Goal: Task Accomplishment & Management: Manage account settings

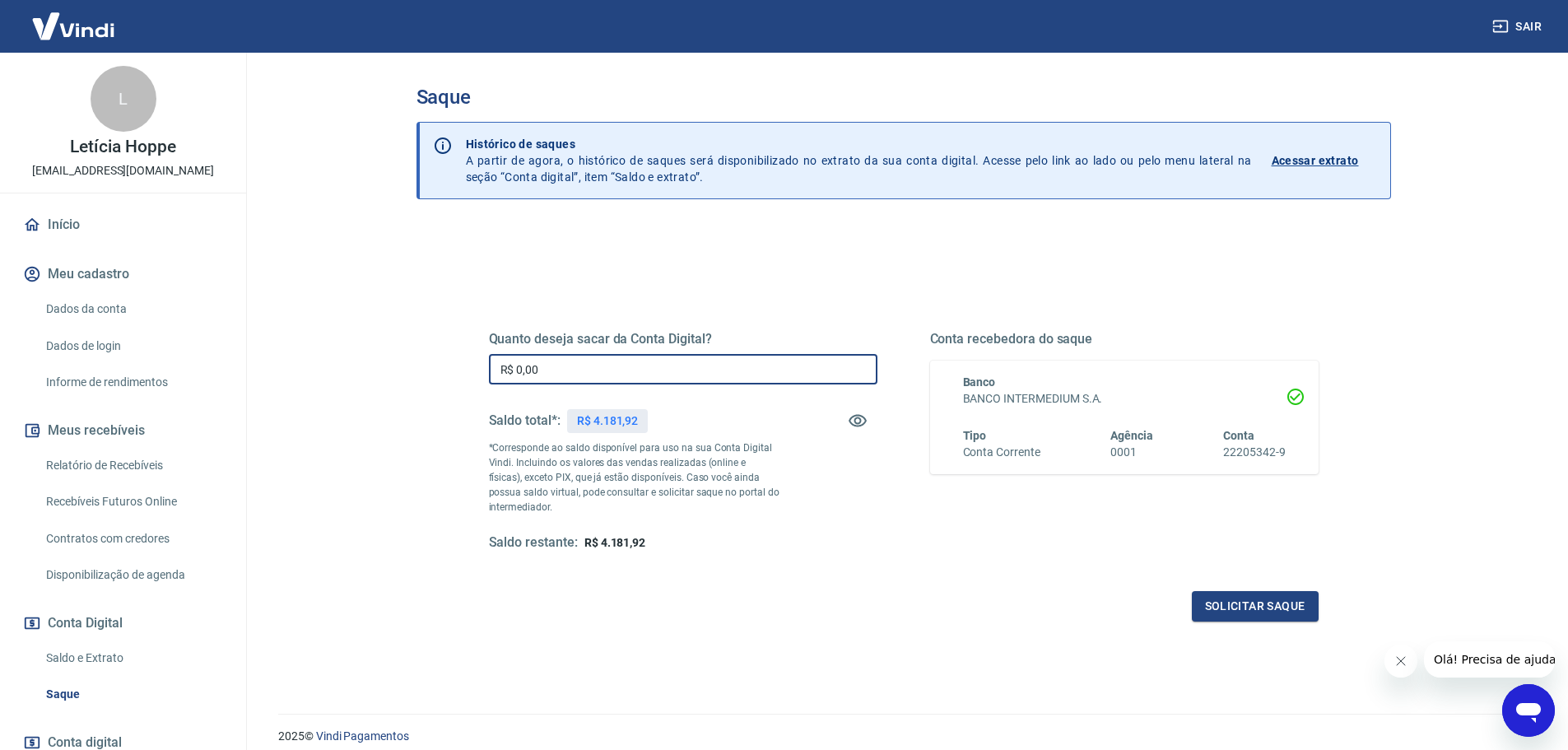
drag, startPoint x: 588, startPoint y: 364, endPoint x: 439, endPoint y: 345, distance: 150.2
click at [444, 347] on div "Quanto deseja sacar da Conta Digital? R$ 0,00 ​ Saldo total*: R$ 4.181,92 *Corr…" at bounding box center [904, 520] width 975 height 588
type input "R$ 4.181,92"
click at [1229, 600] on button "Solicitar saque" at bounding box center [1255, 606] width 127 height 31
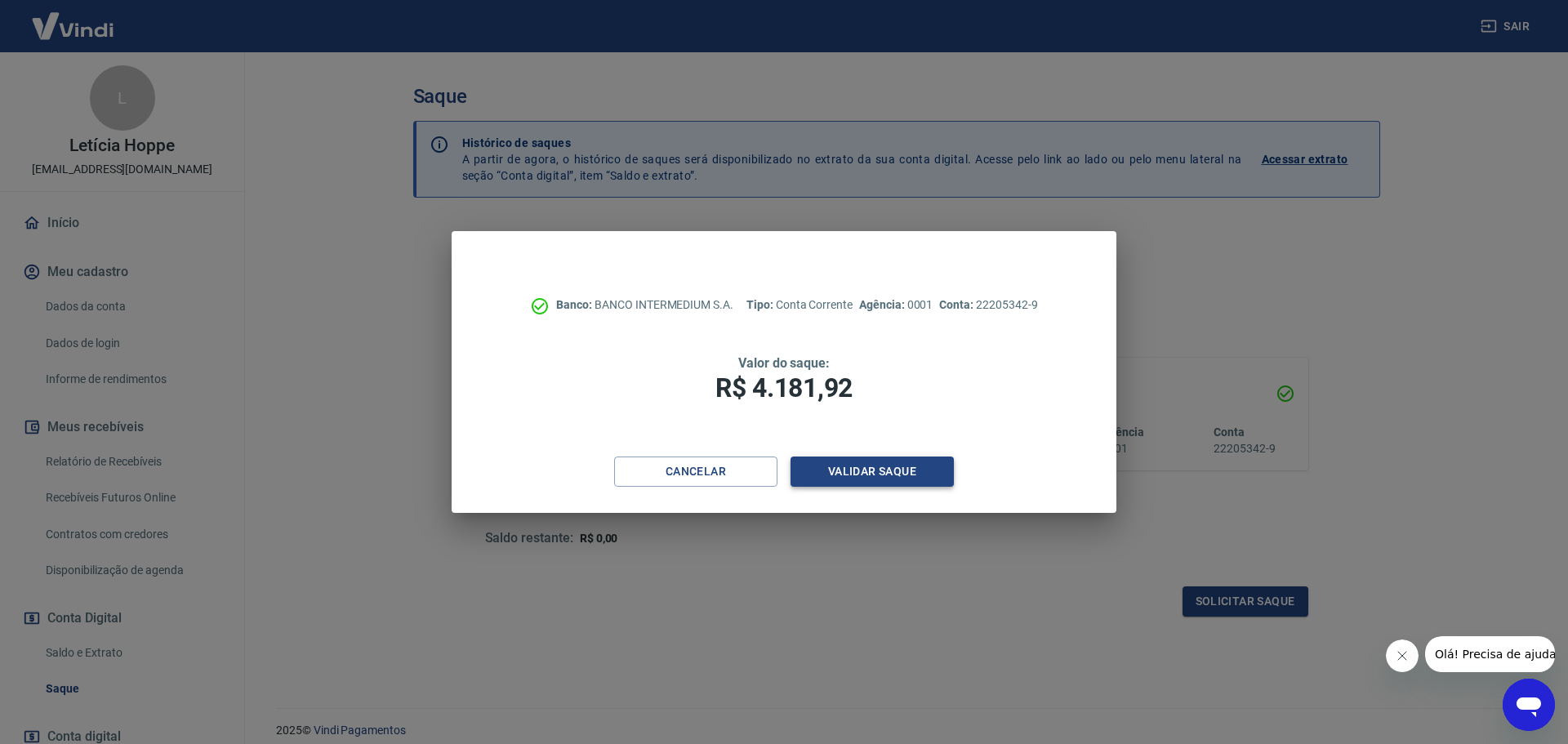
click at [878, 473] on button "Validar saque" at bounding box center [872, 472] width 164 height 31
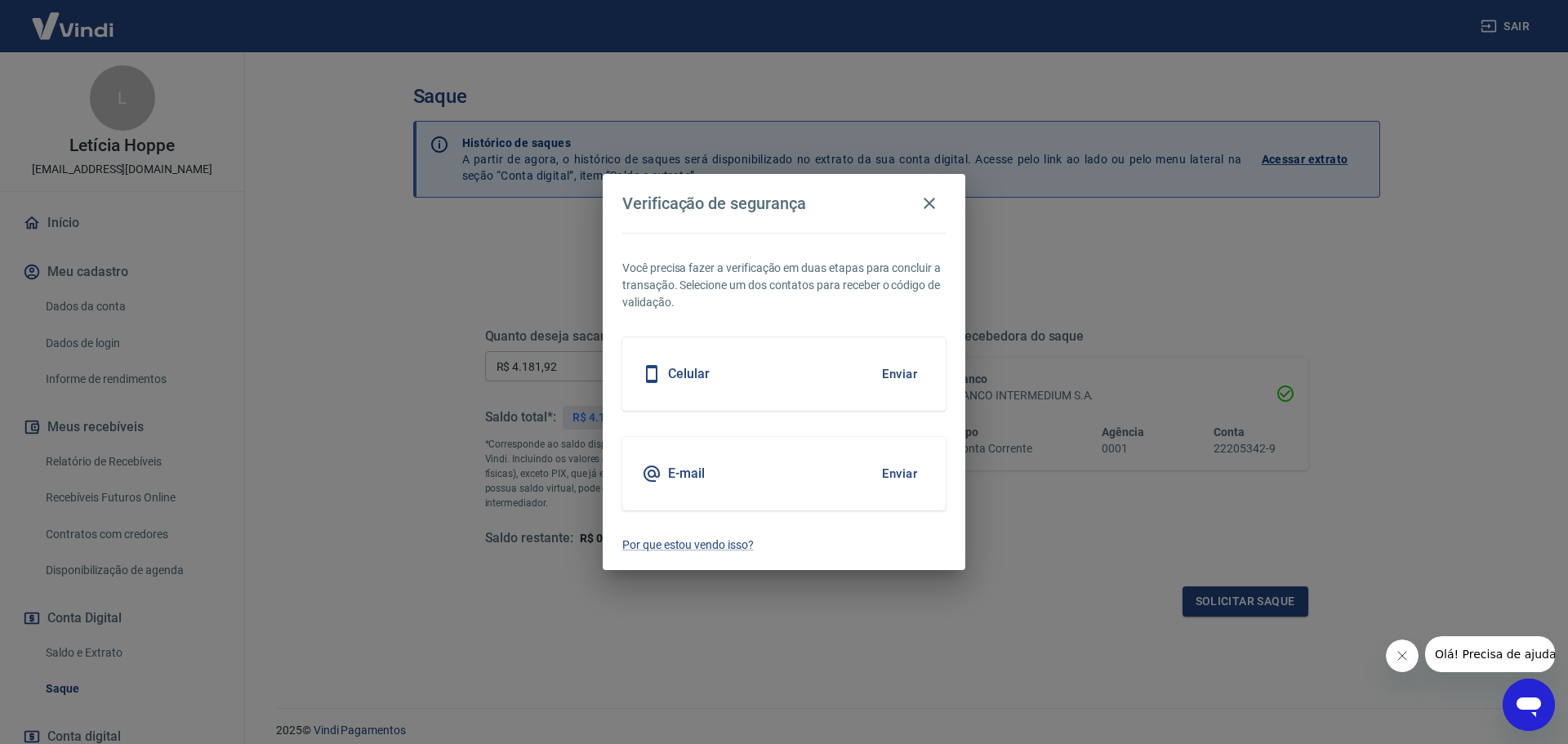
click at [895, 376] on button "Enviar" at bounding box center [899, 374] width 53 height 34
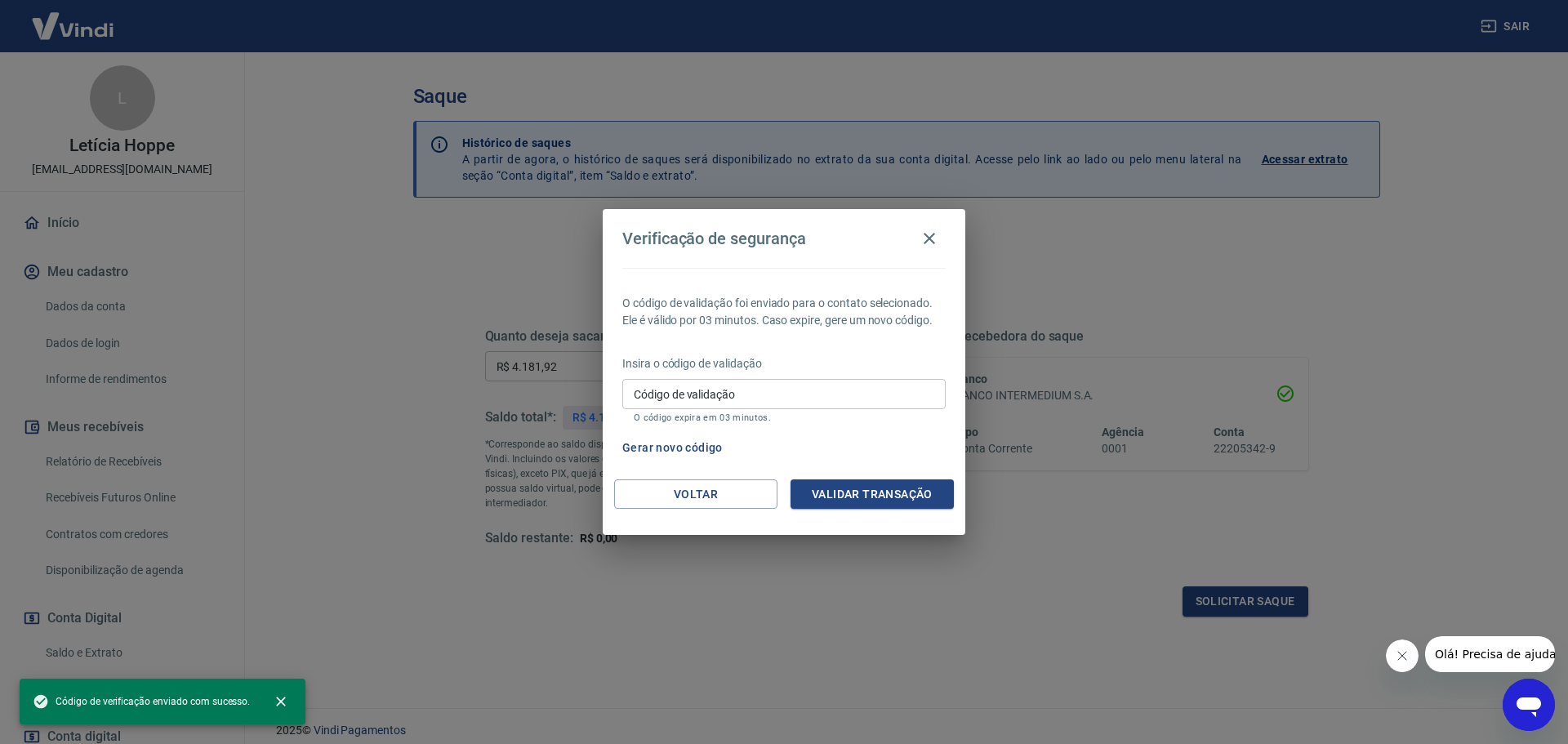
click at [797, 395] on input "Código de validação" at bounding box center [784, 394] width 323 height 31
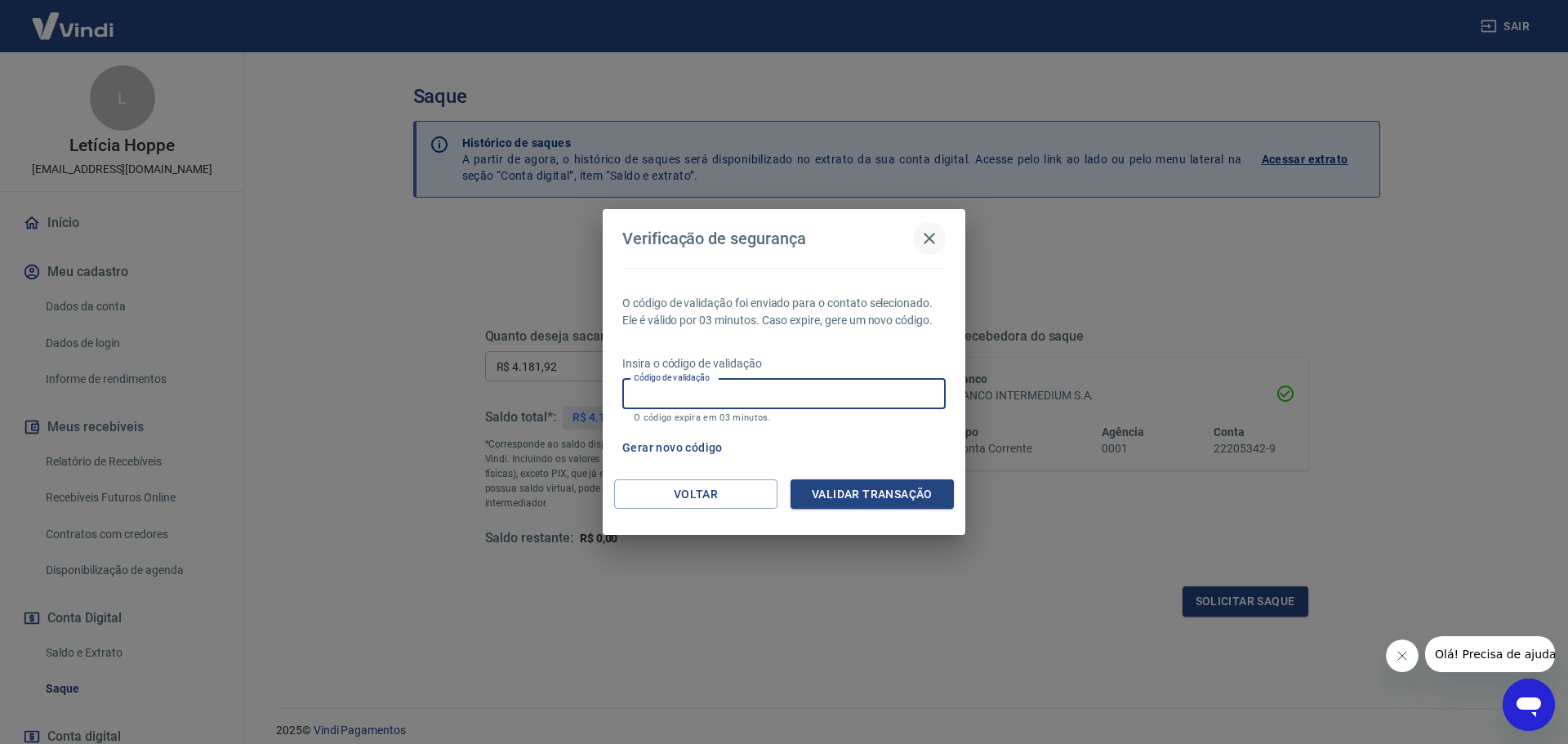
click at [932, 231] on icon "button" at bounding box center [929, 238] width 20 height 20
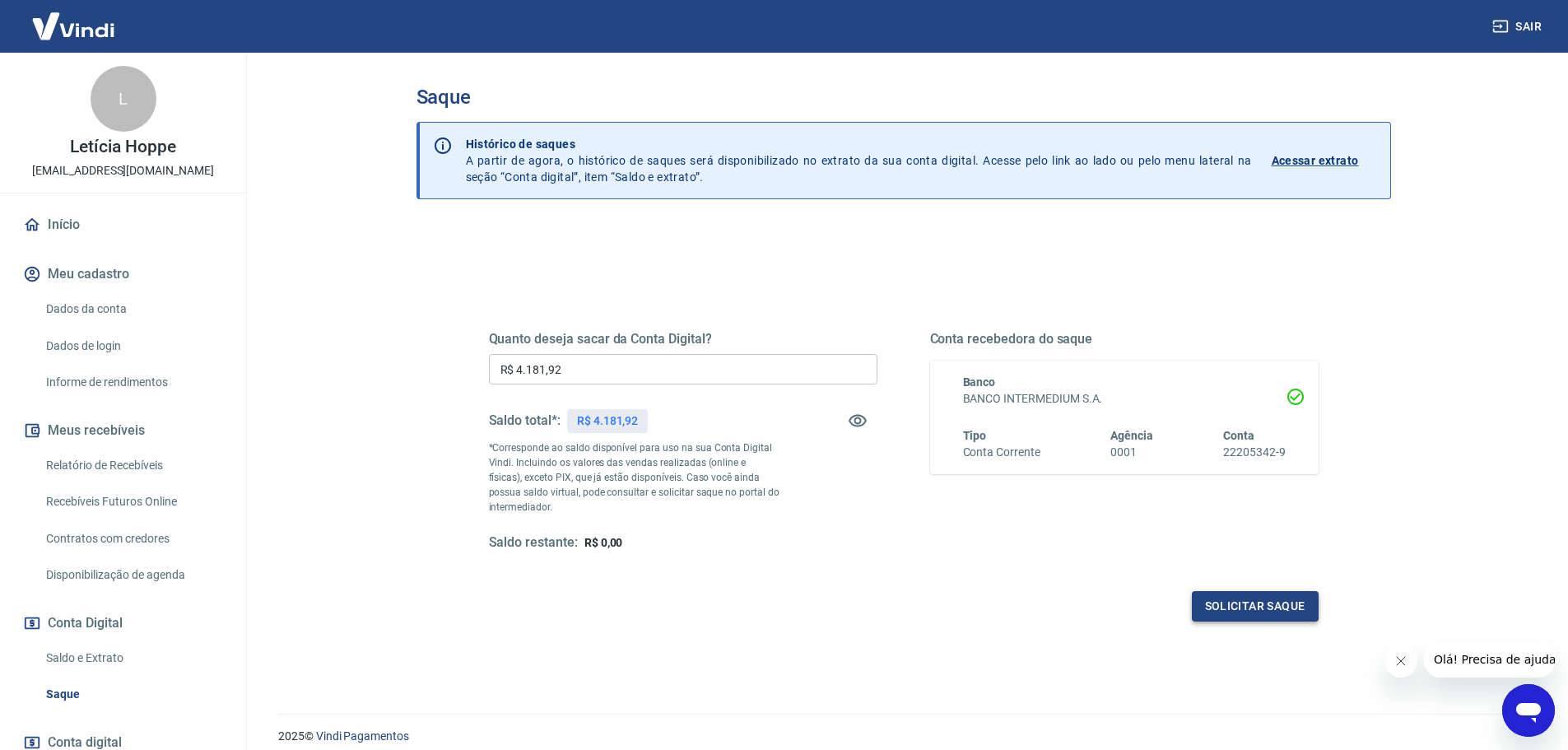
click at [1255, 595] on button "Solicitar saque" at bounding box center [1255, 606] width 127 height 31
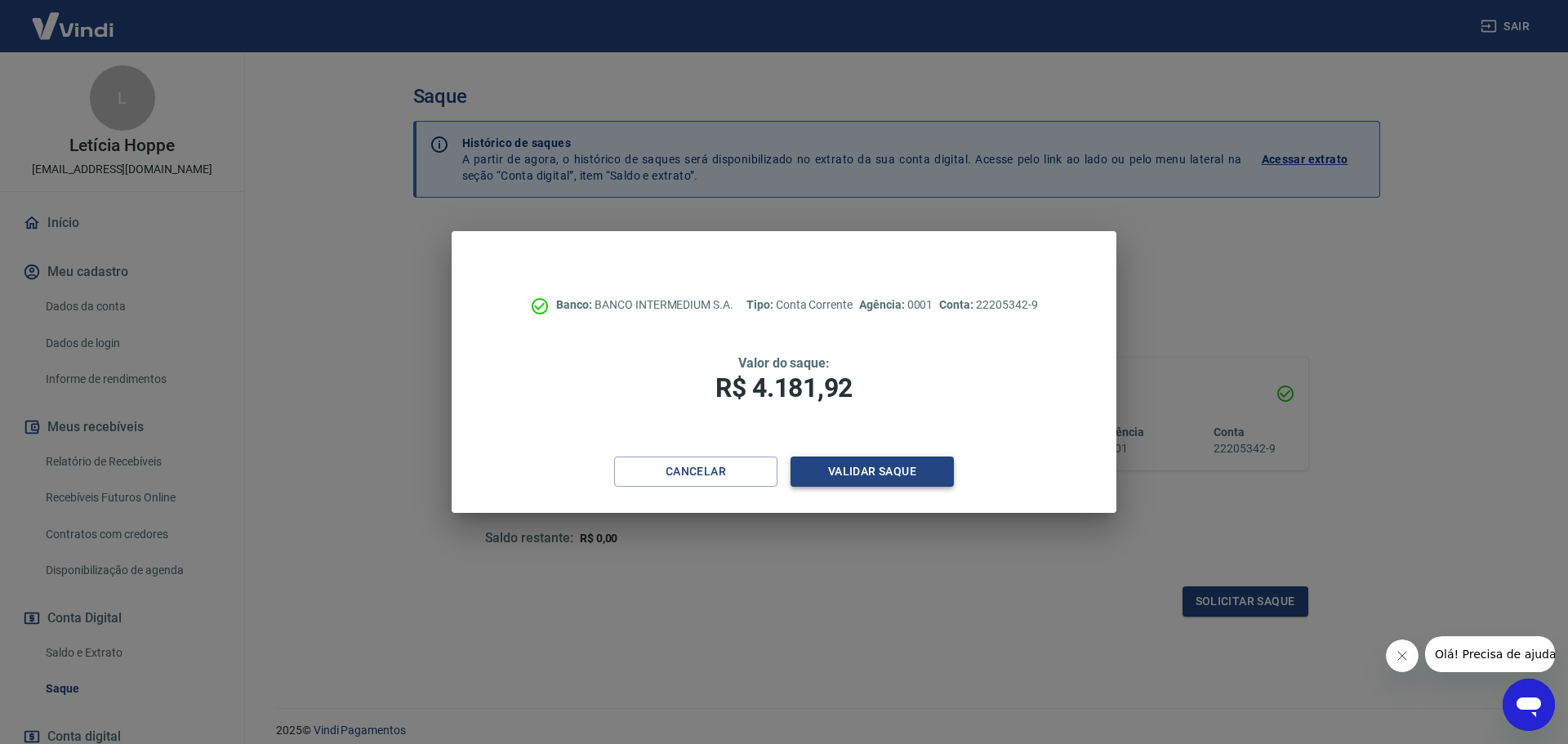
click at [842, 472] on button "Validar saque" at bounding box center [872, 472] width 164 height 31
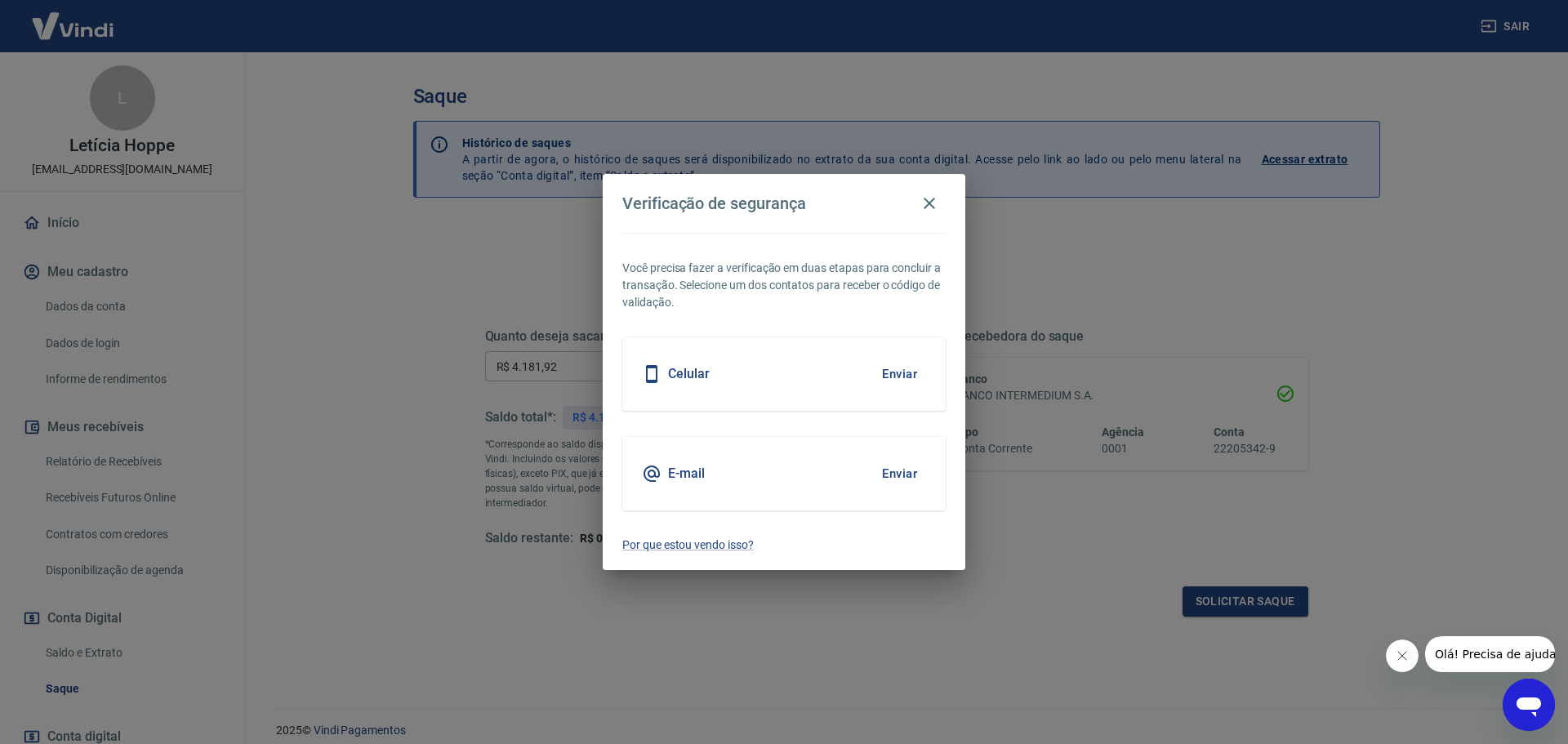
click at [899, 470] on button "Enviar" at bounding box center [899, 473] width 53 height 34
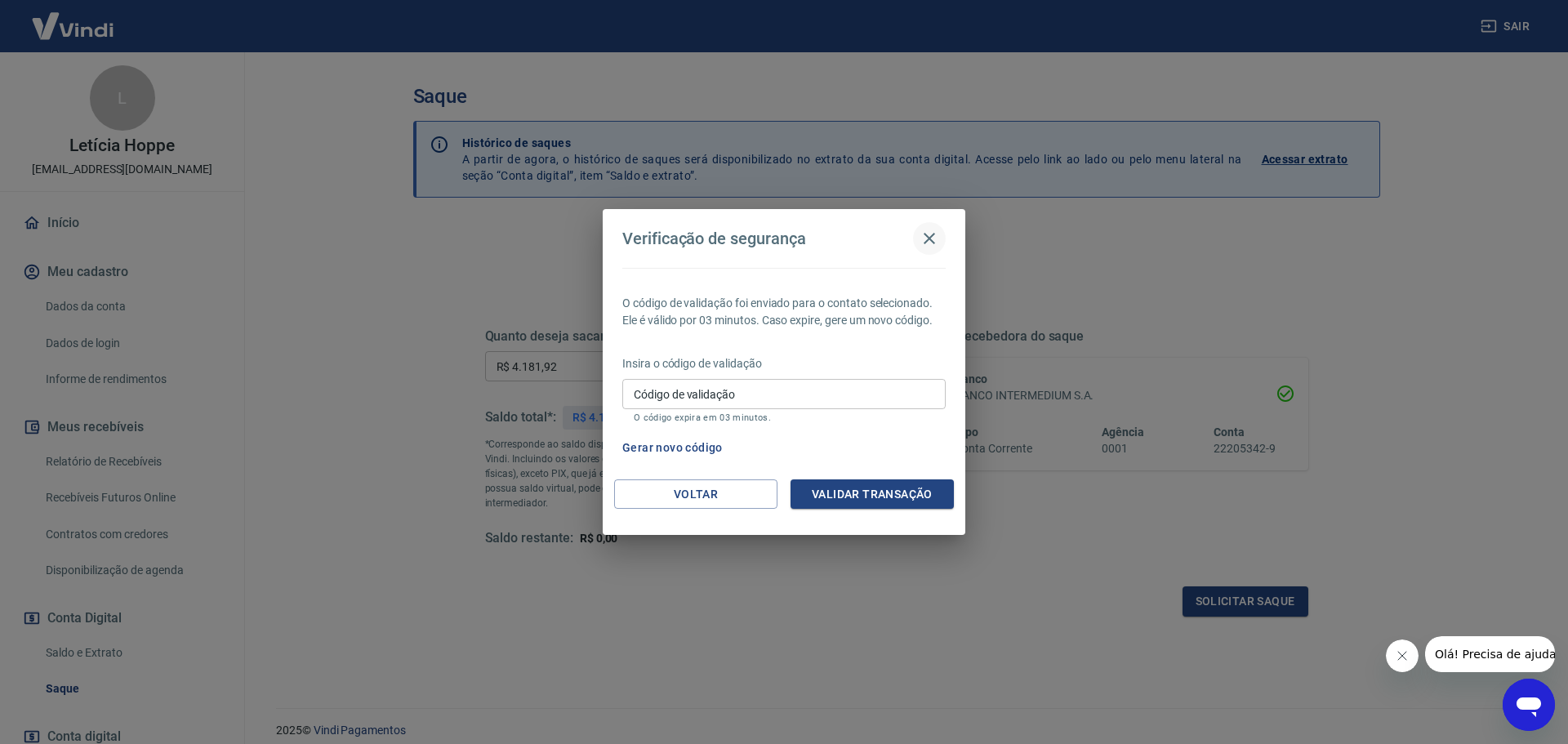
click at [929, 242] on icon "button" at bounding box center [929, 238] width 20 height 20
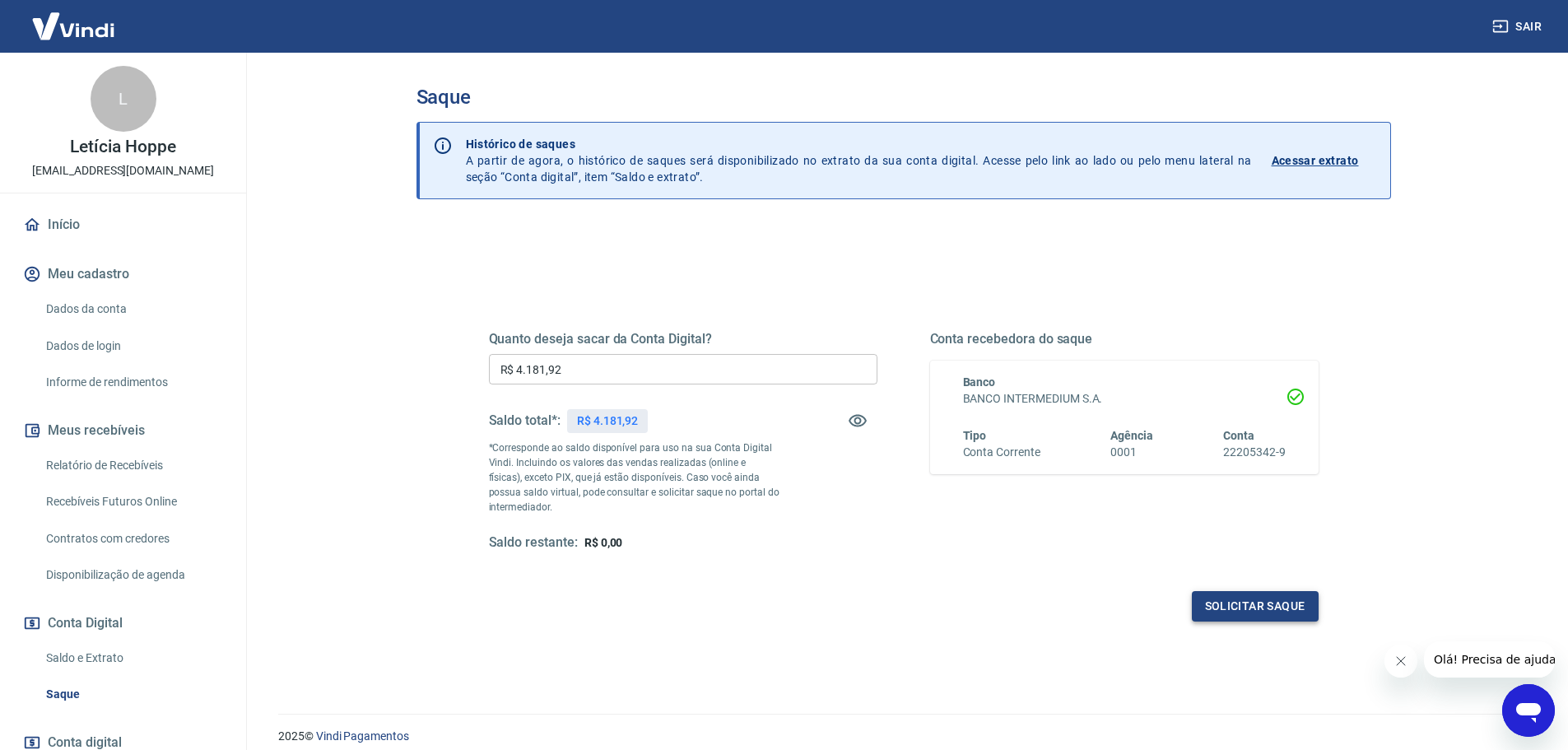
click at [1259, 606] on button "Solicitar saque" at bounding box center [1255, 606] width 127 height 31
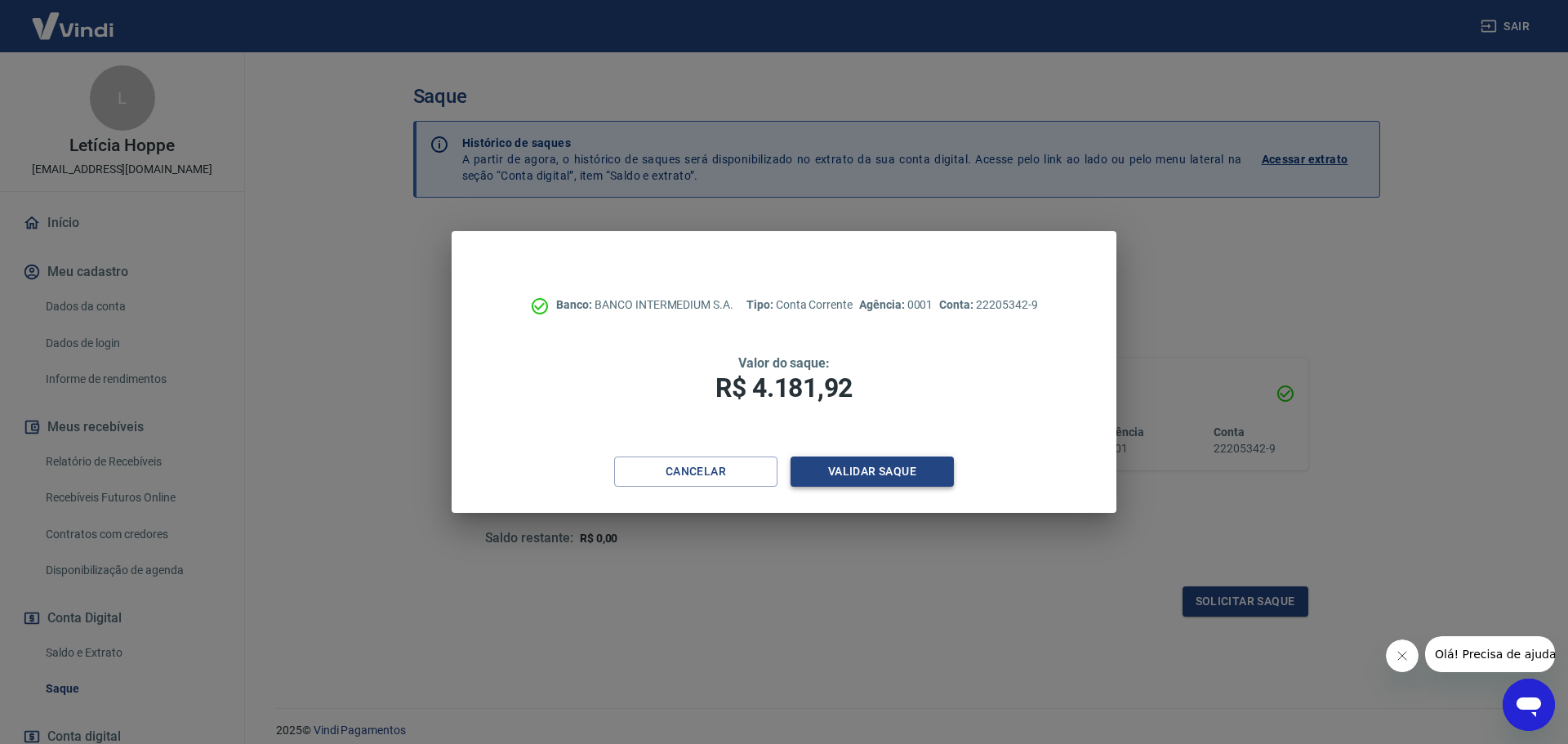
click at [924, 486] on button "Validar saque" at bounding box center [872, 472] width 164 height 31
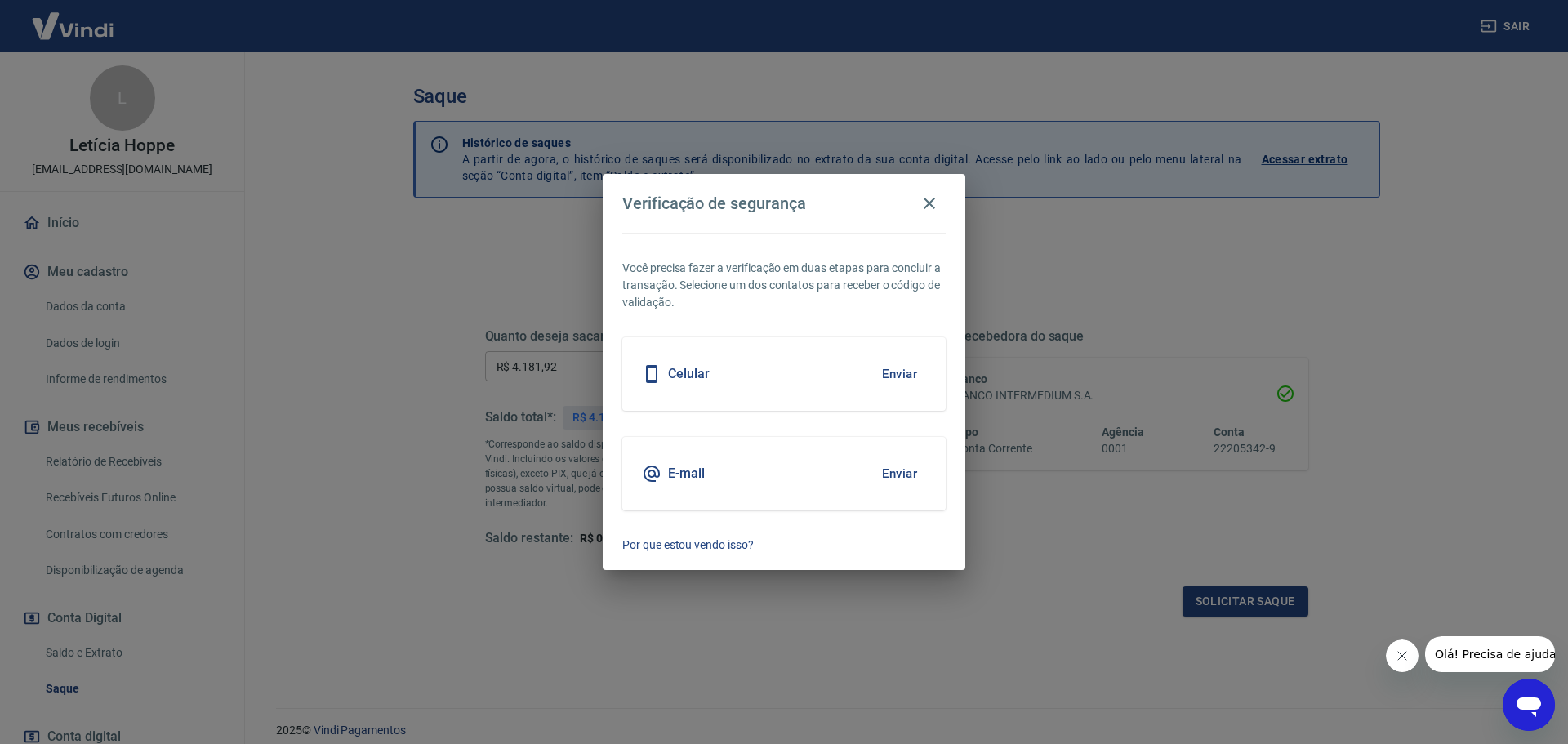
drag, startPoint x: 887, startPoint y: 367, endPoint x: 884, endPoint y: 405, distance: 38.1
click at [888, 367] on button "Enviar" at bounding box center [899, 374] width 53 height 34
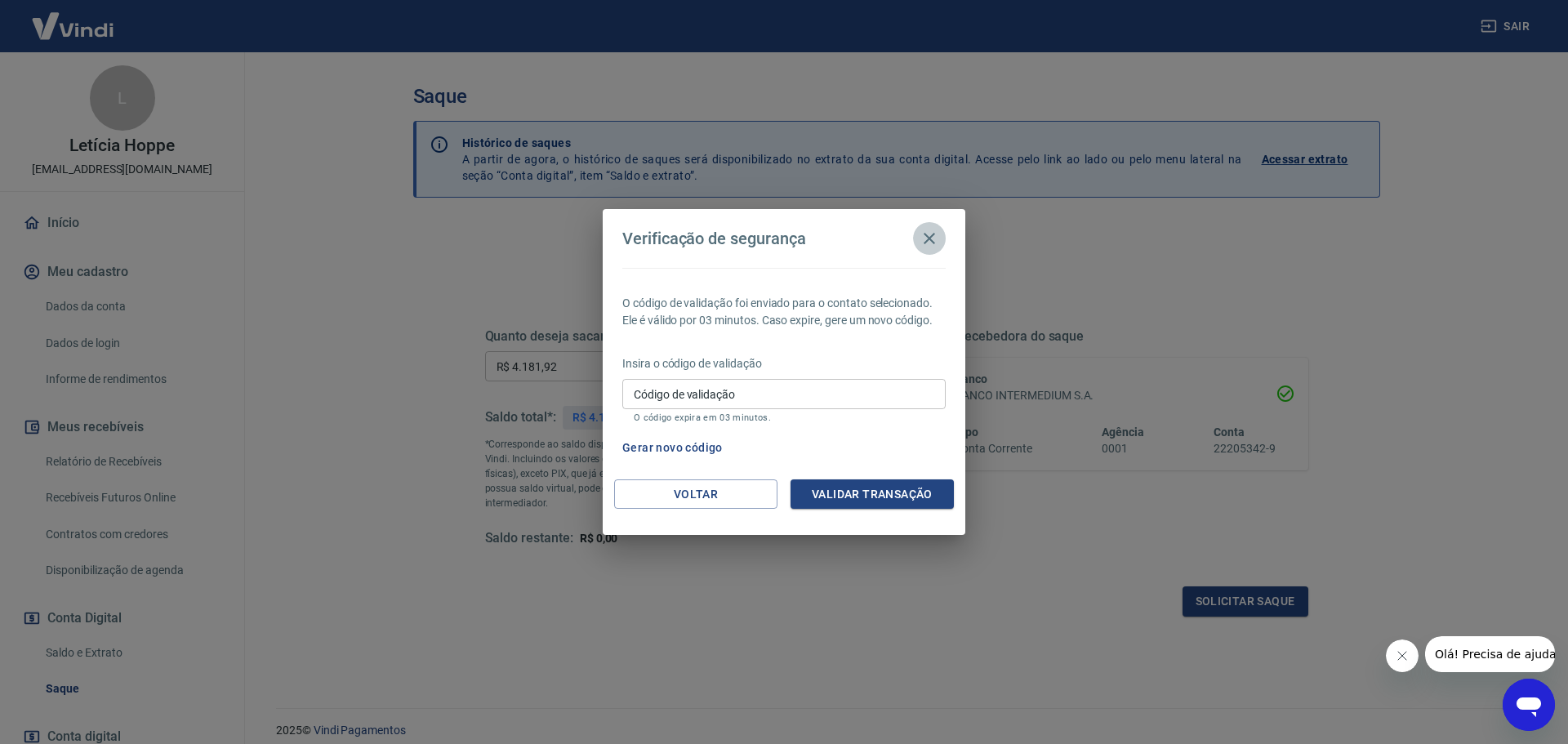
click at [925, 239] on icon "button" at bounding box center [929, 238] width 20 height 20
